Goal: Transaction & Acquisition: Purchase product/service

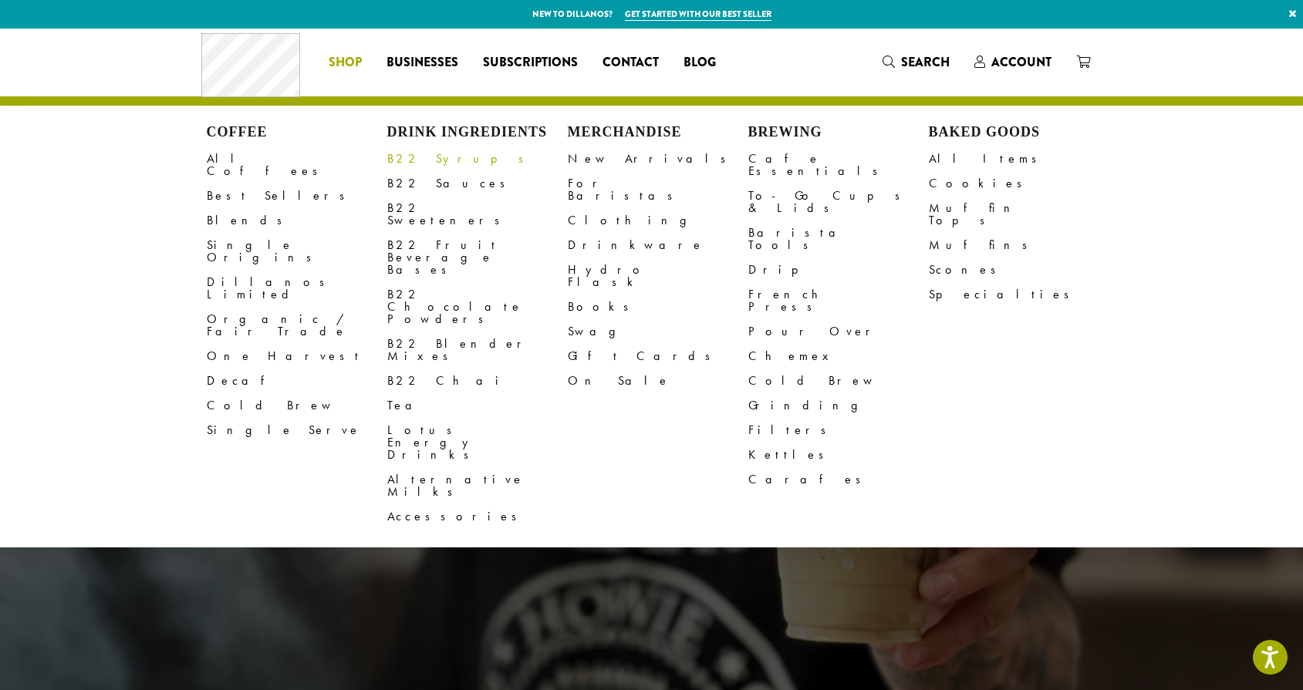
click at [405, 150] on link "B22 Syrups" at bounding box center [477, 159] width 180 height 25
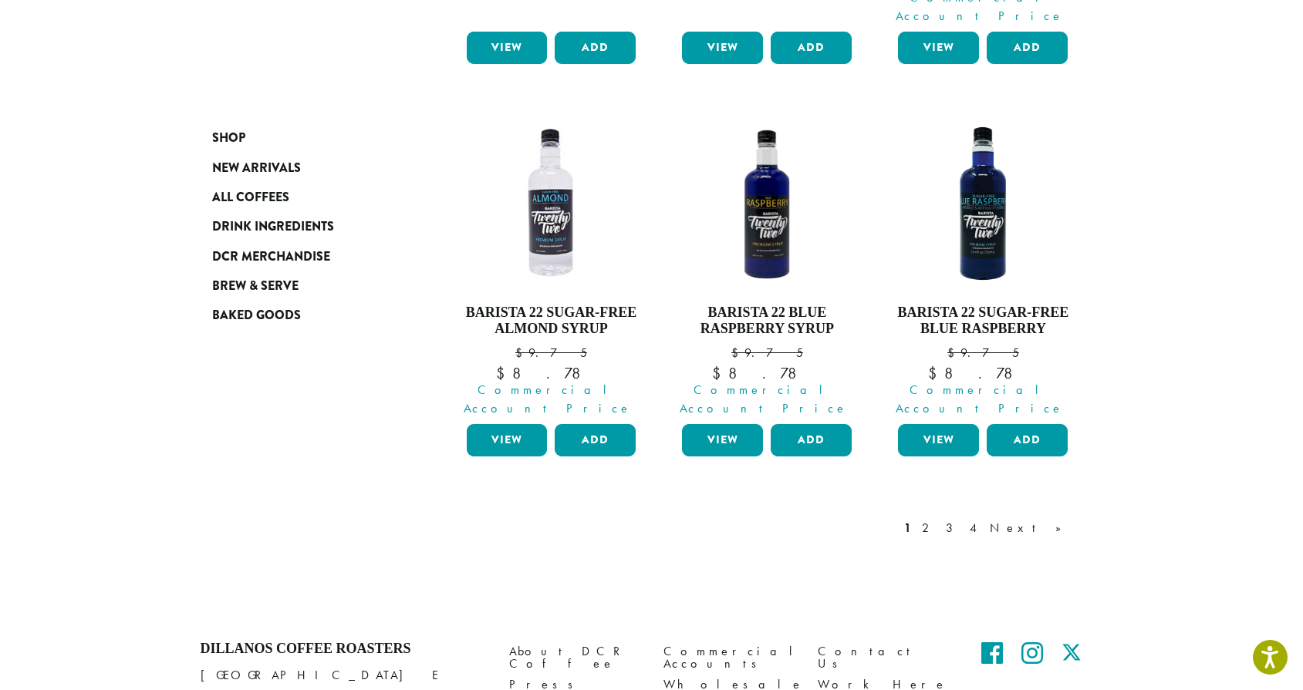
scroll to position [1447, 0]
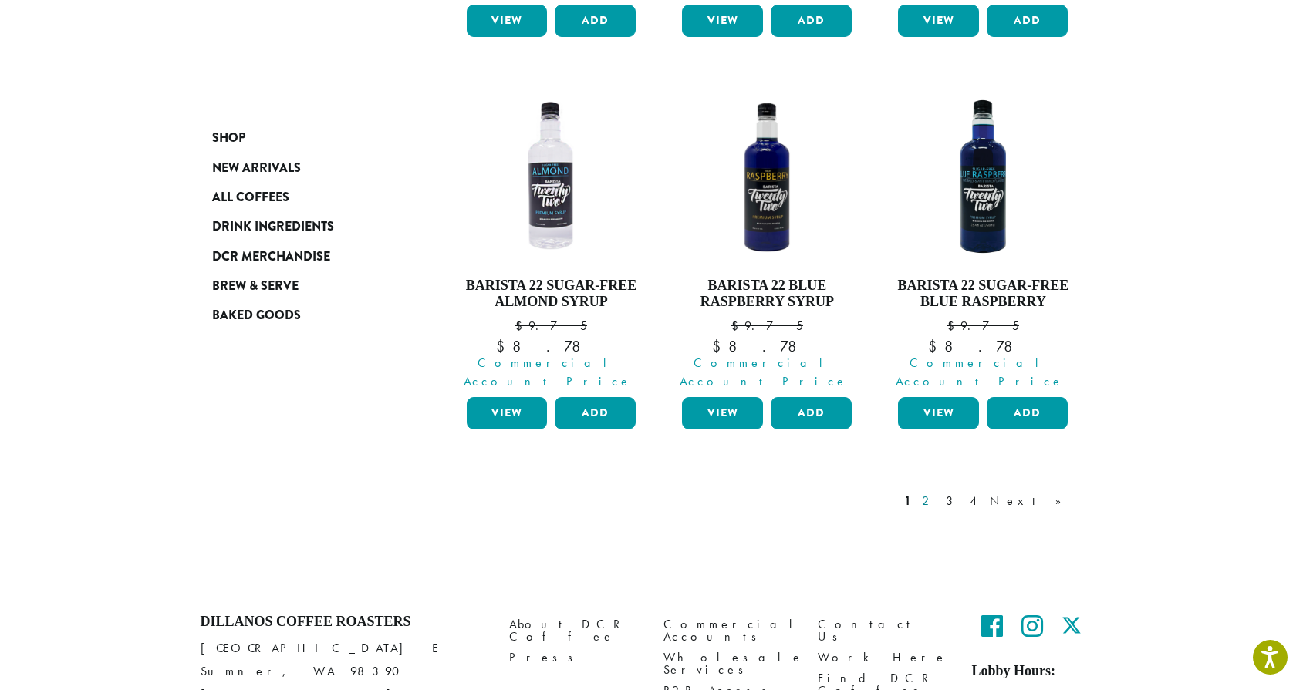
click at [938, 492] on link "2" at bounding box center [928, 501] width 19 height 19
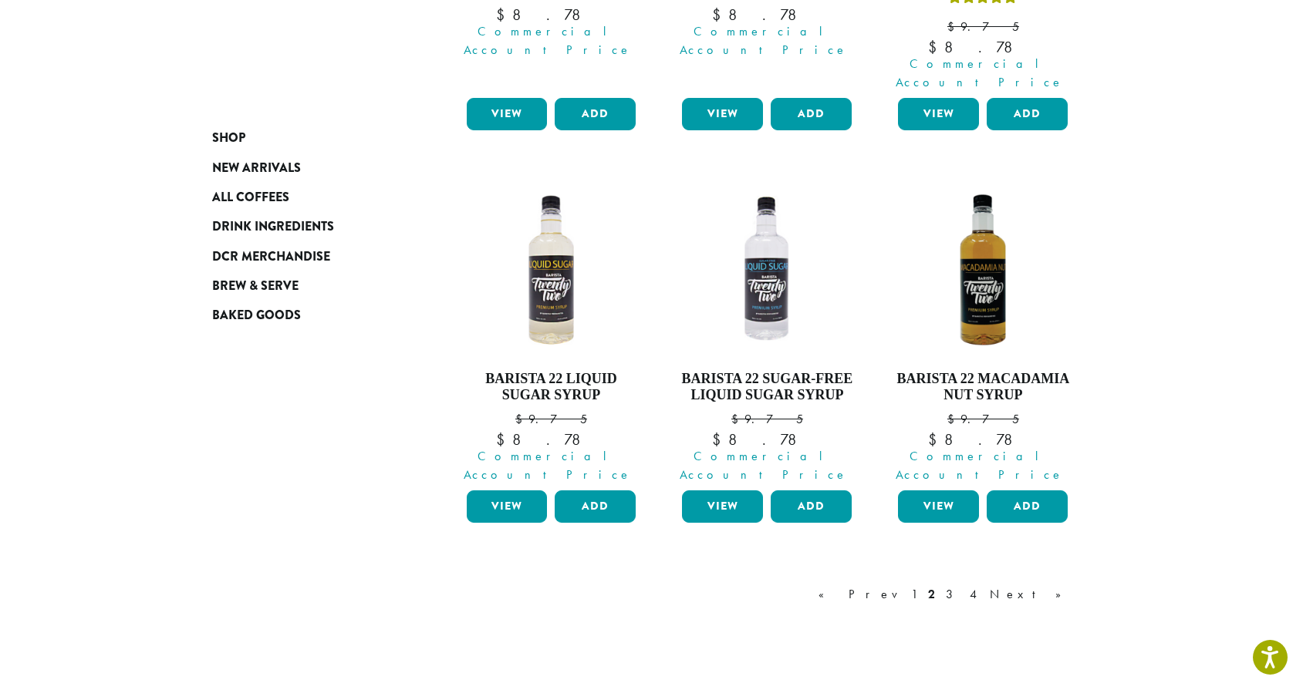
scroll to position [1353, 0]
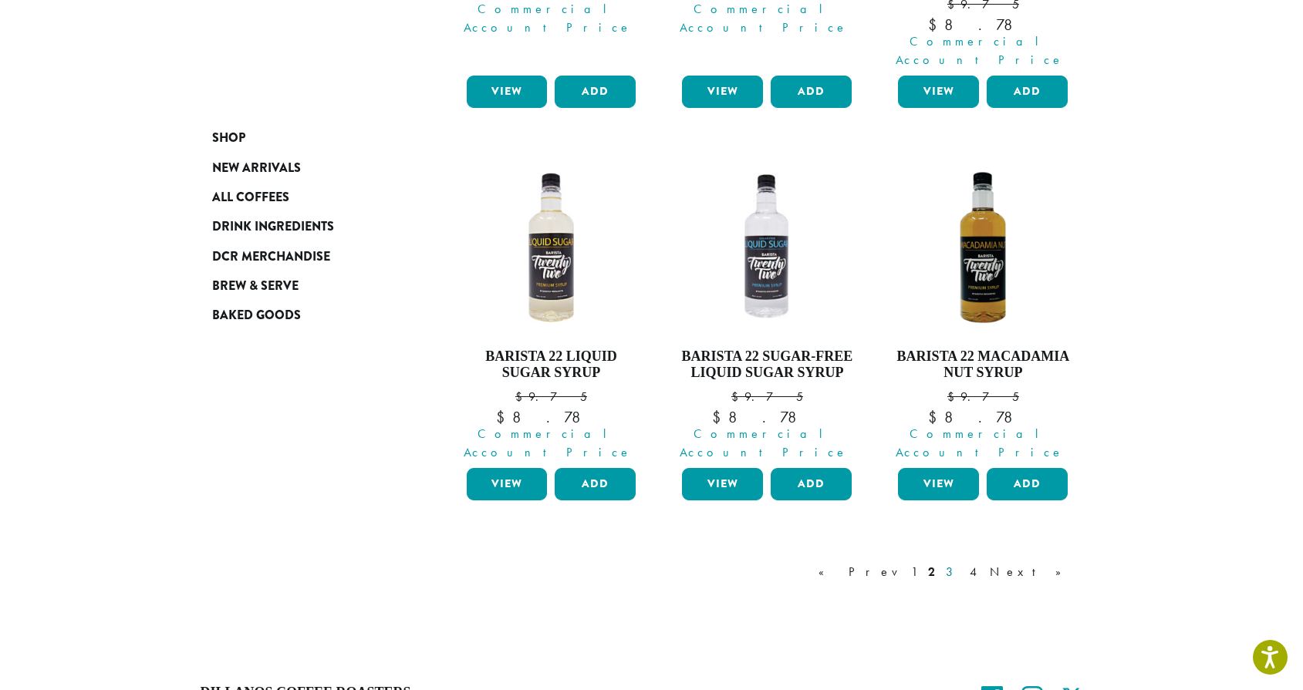
click at [962, 563] on link "3" at bounding box center [952, 572] width 19 height 19
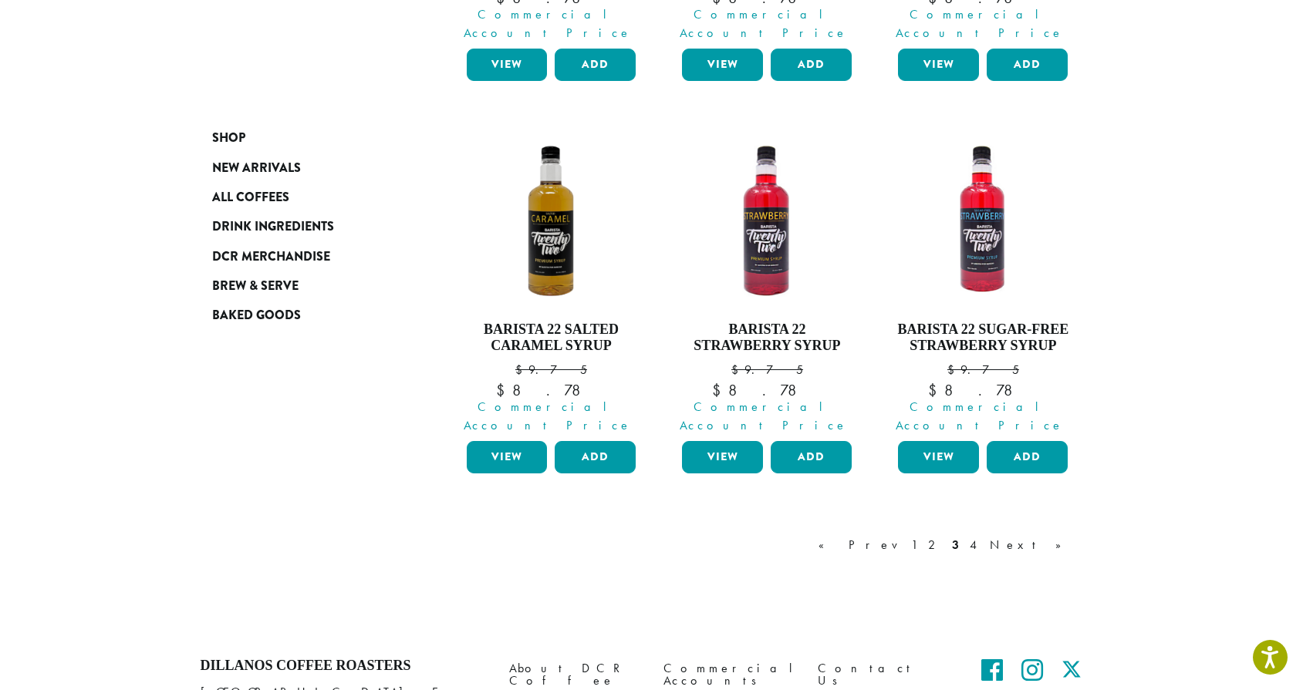
scroll to position [1376, 0]
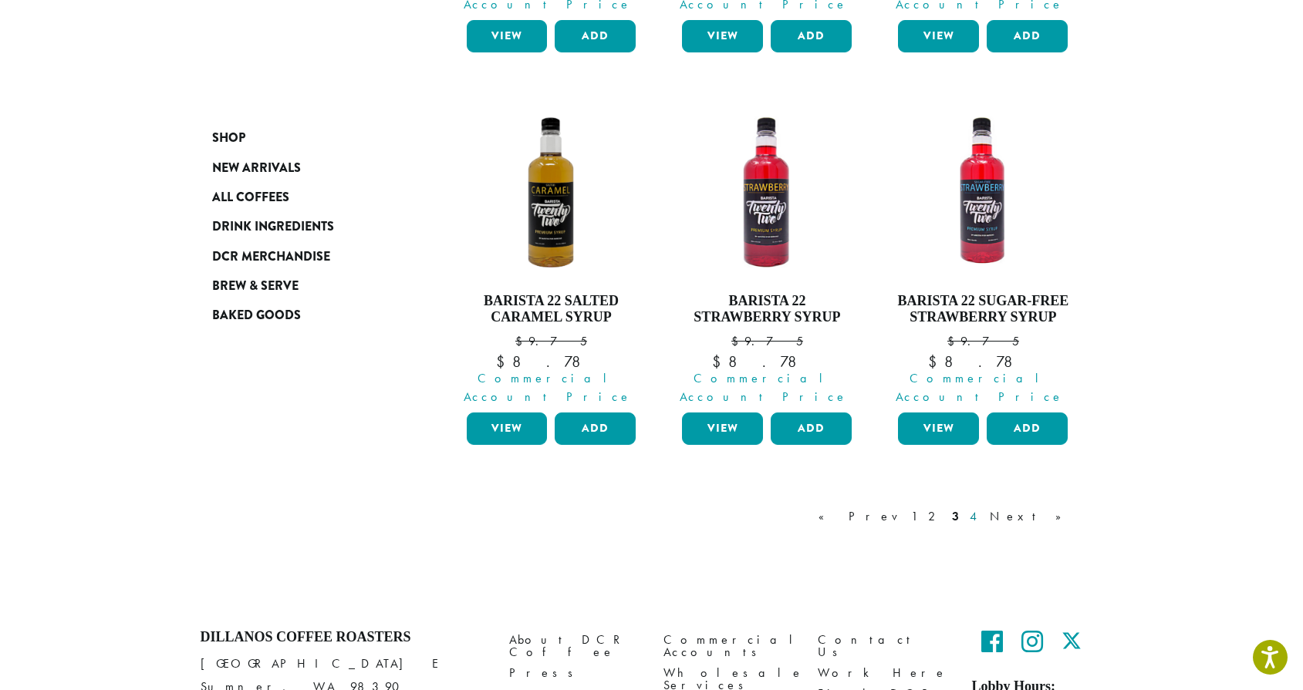
click at [982, 508] on link "4" at bounding box center [974, 517] width 15 height 19
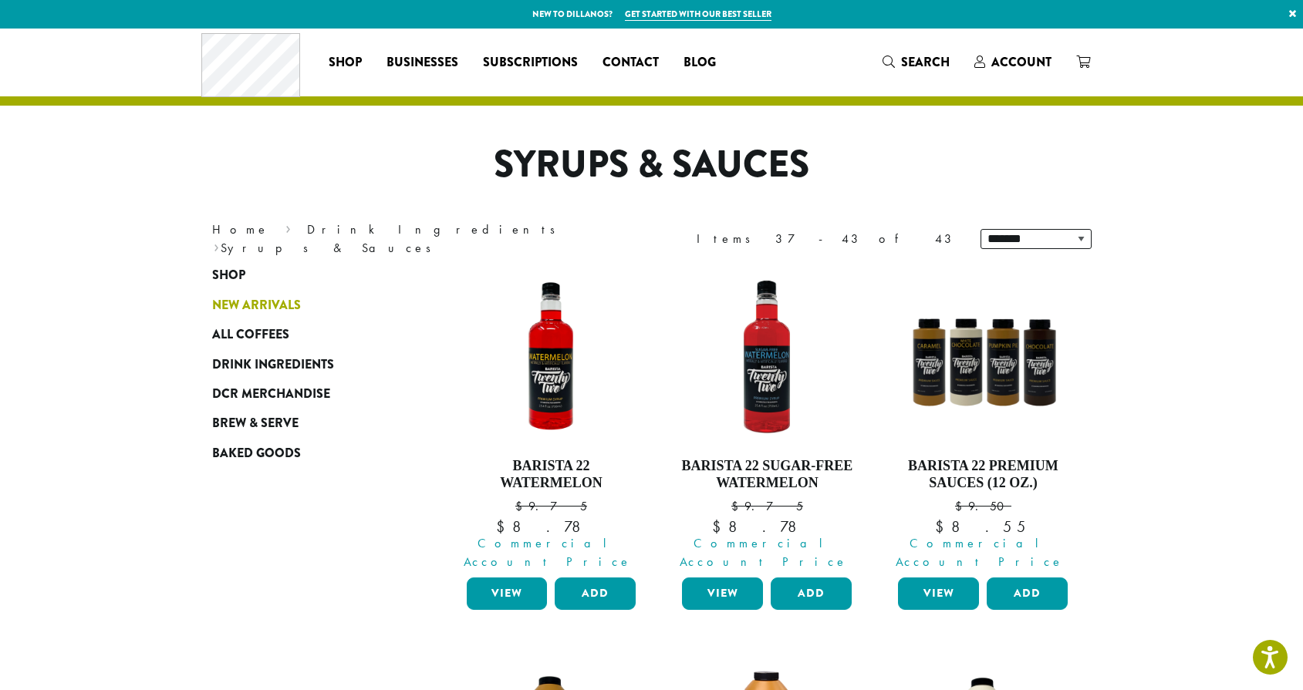
click at [262, 305] on span "New Arrivals" at bounding box center [256, 305] width 89 height 19
